Goal: Transaction & Acquisition: Download file/media

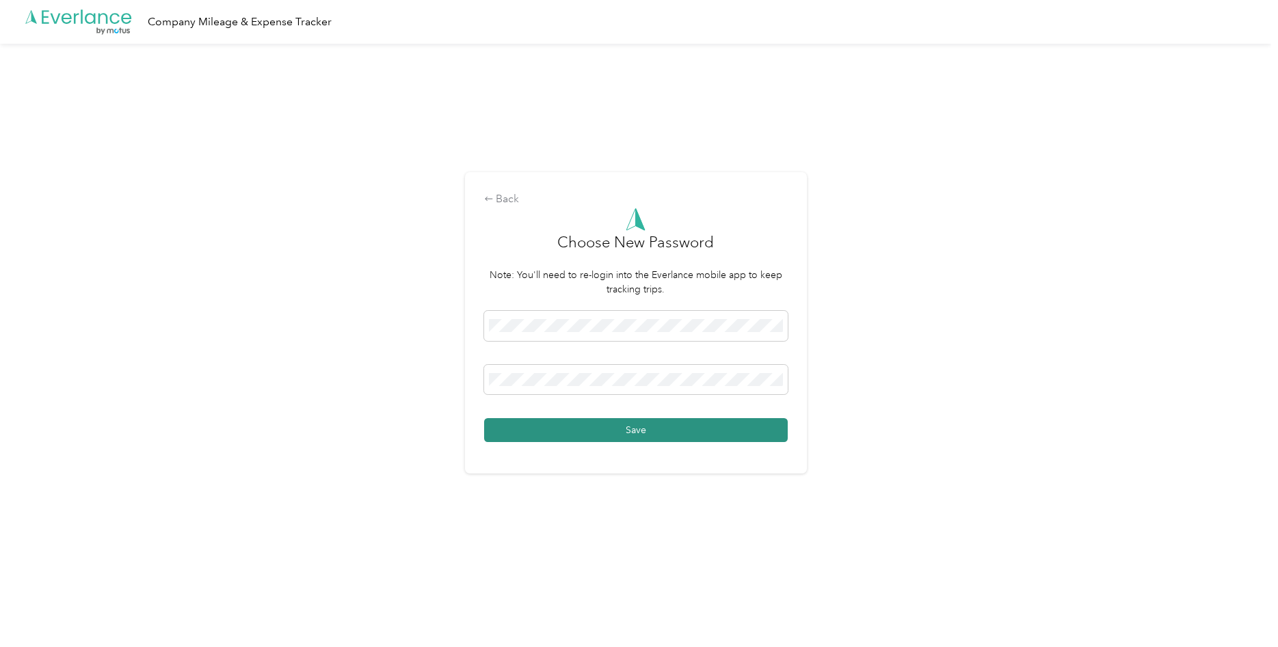
click at [643, 427] on button "Save" at bounding box center [635, 430] width 303 height 24
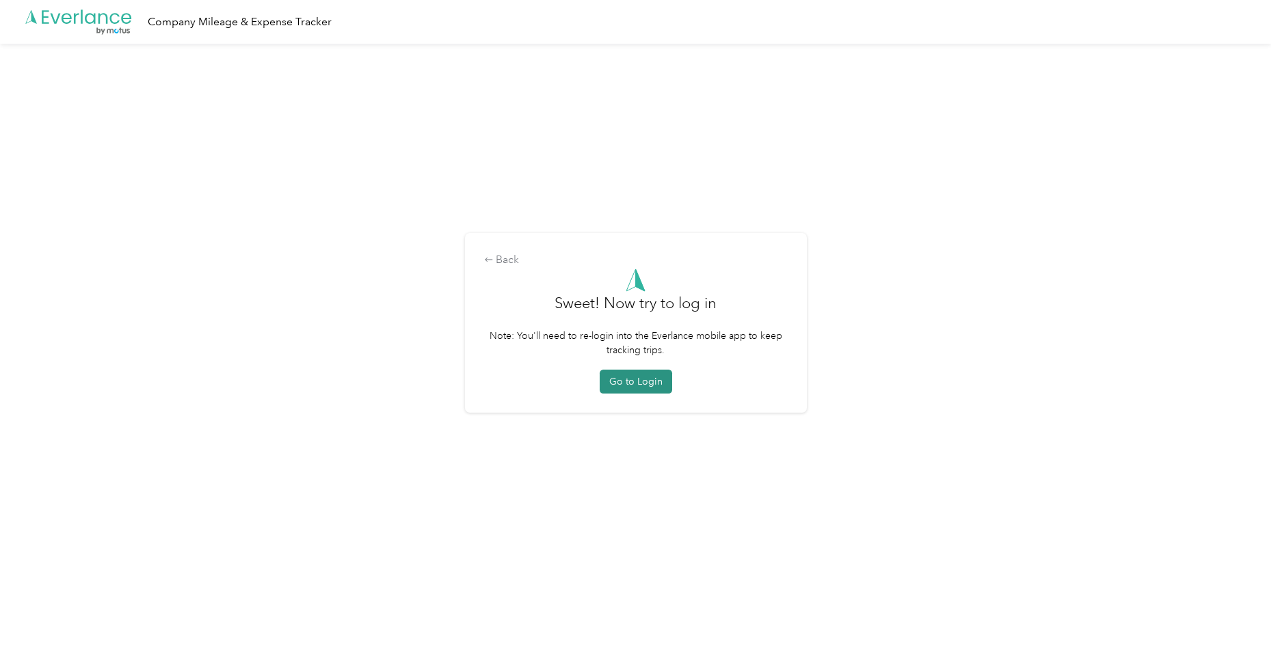
click at [653, 380] on button "Go to Login" at bounding box center [635, 382] width 72 height 24
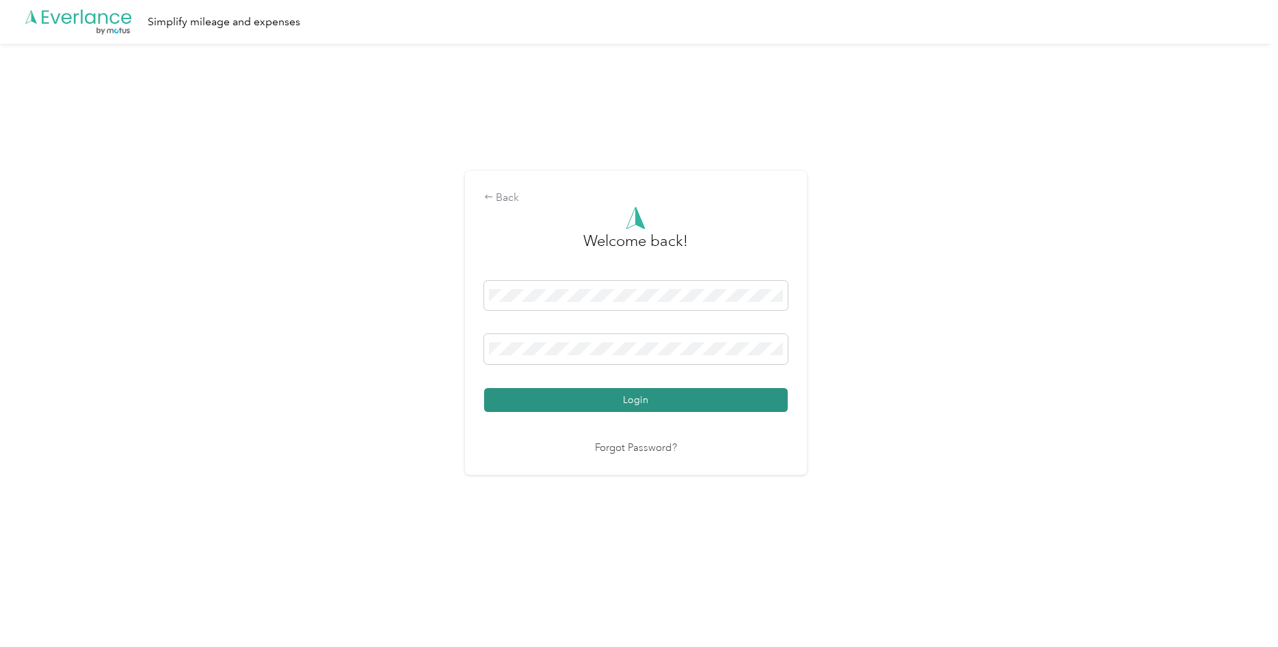
click at [617, 403] on button "Login" at bounding box center [635, 400] width 303 height 24
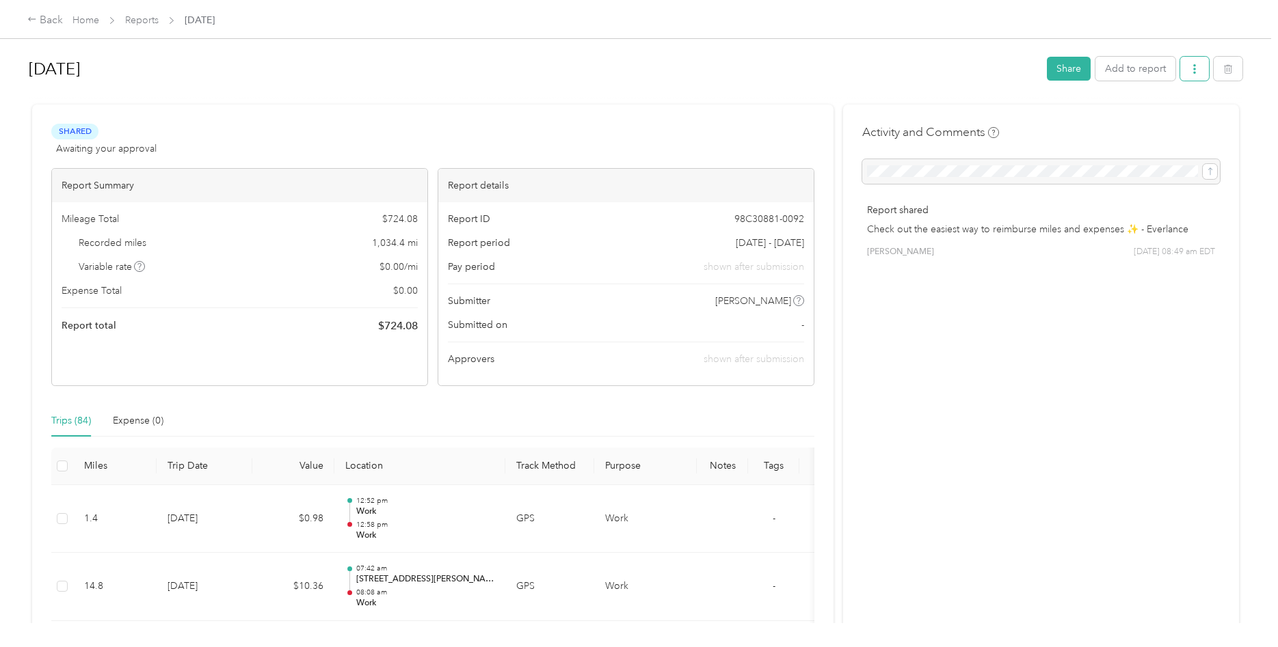
click at [1199, 64] on span "button" at bounding box center [1194, 69] width 10 height 12
click at [1149, 122] on span "Download" at bounding box center [1161, 119] width 45 height 14
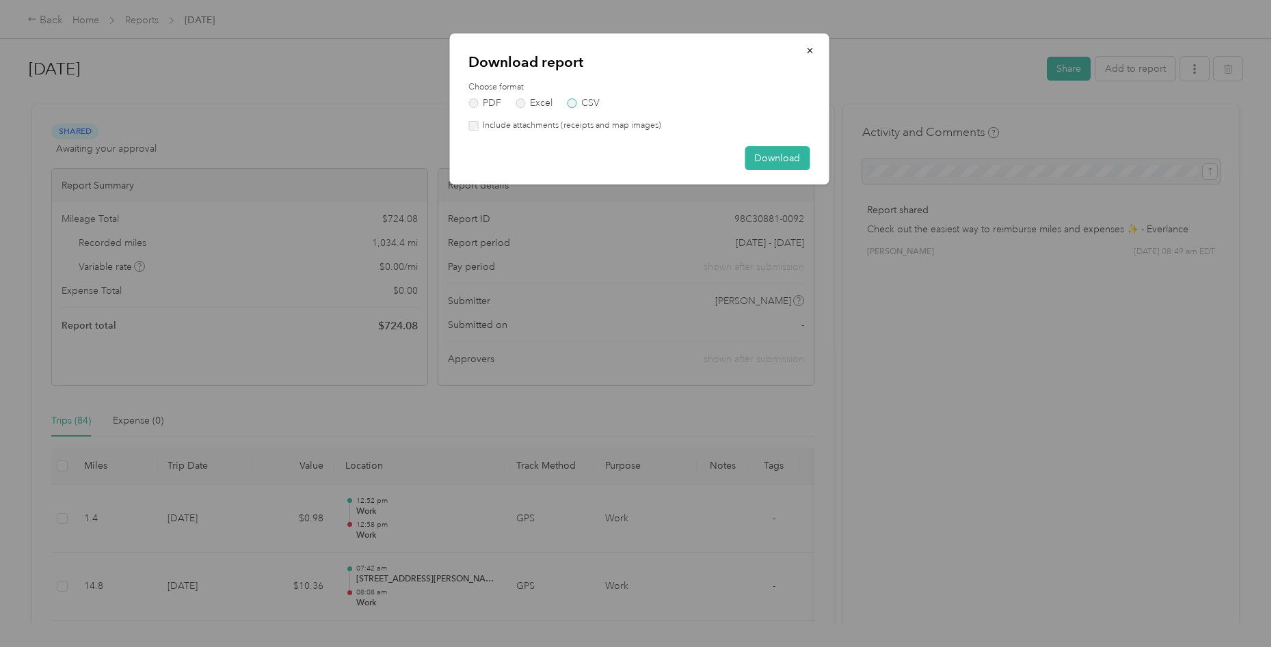
click at [572, 103] on label "CSV" at bounding box center [583, 103] width 33 height 10
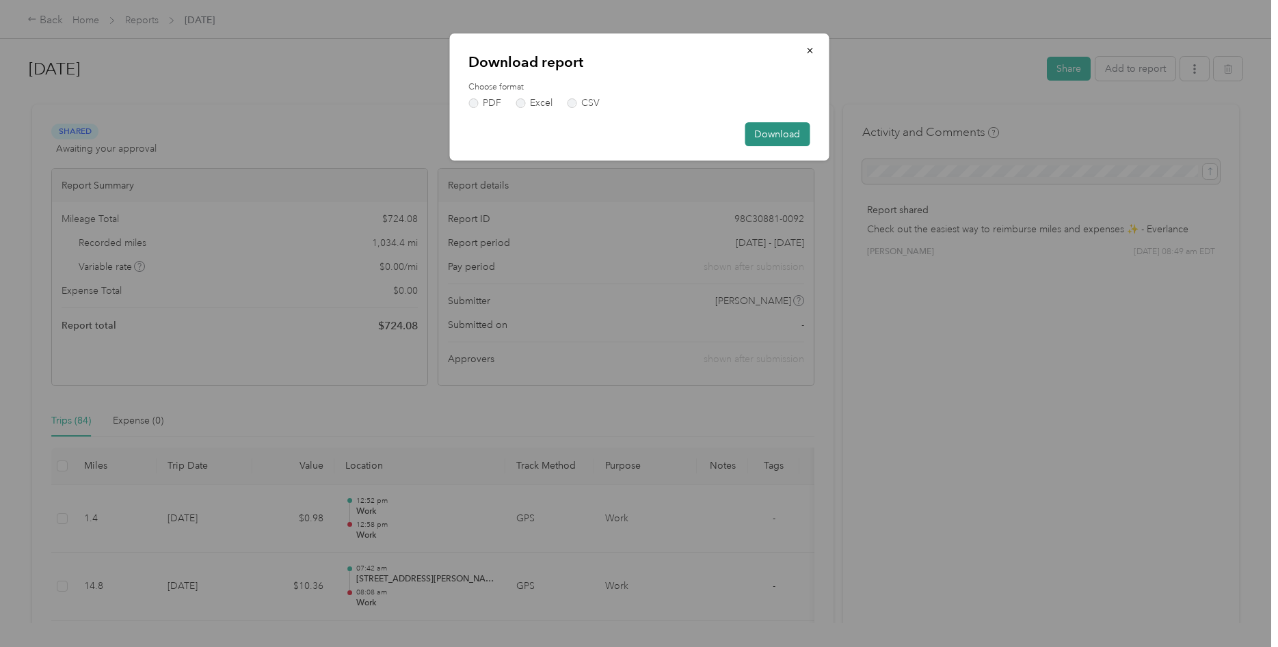
click at [774, 129] on button "Download" at bounding box center [776, 134] width 65 height 24
